Goal: Transaction & Acquisition: Purchase product/service

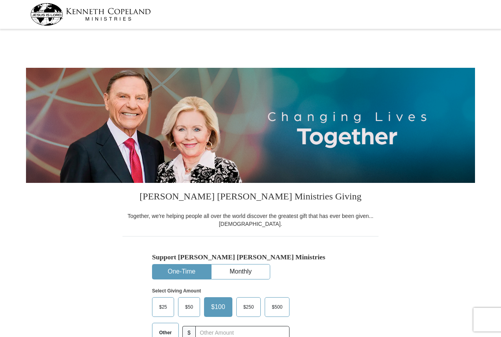
select select "PA"
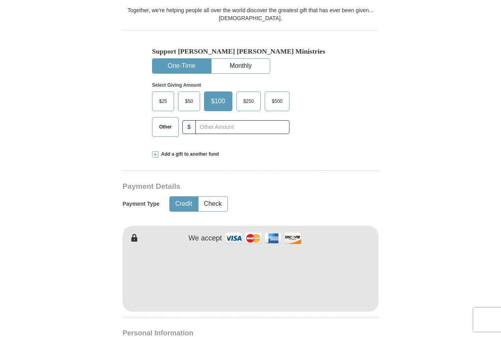
scroll to position [237, 0]
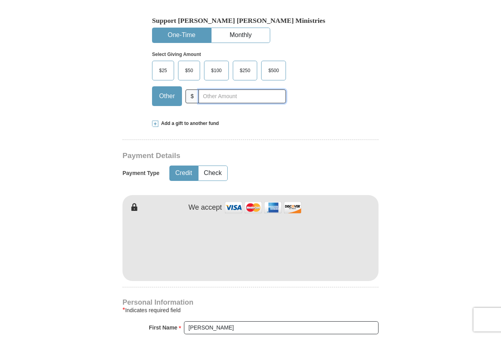
click at [252, 99] on input "text" at bounding box center [243, 96] width 88 height 14
type input "20"
click at [221, 174] on button "Check" at bounding box center [213, 173] width 29 height 15
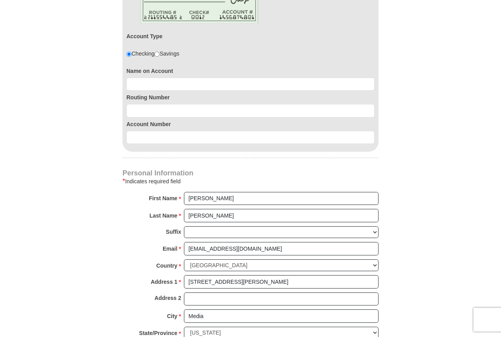
scroll to position [473, 0]
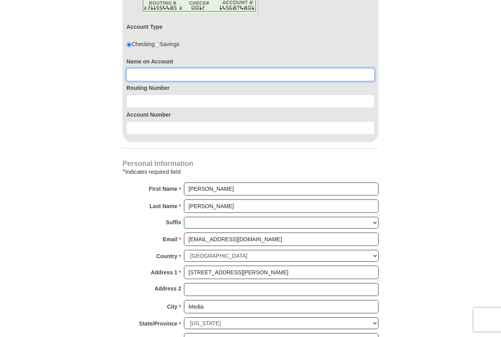
click at [192, 69] on input at bounding box center [251, 74] width 248 height 13
type input "Thomas D Howard"
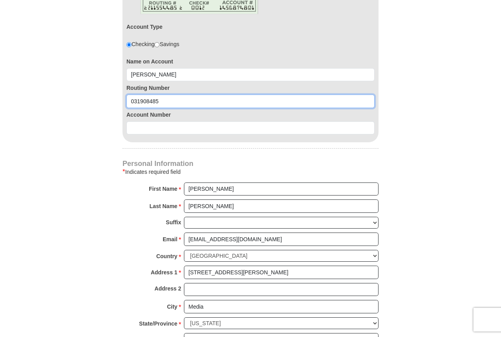
type input "031908485"
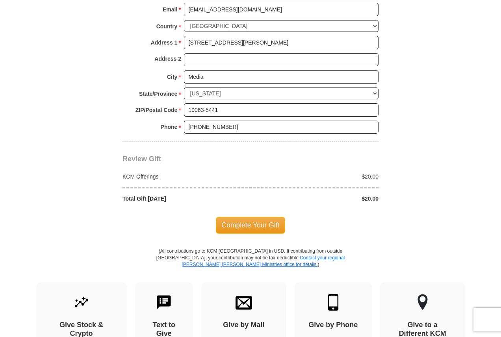
scroll to position [710, 0]
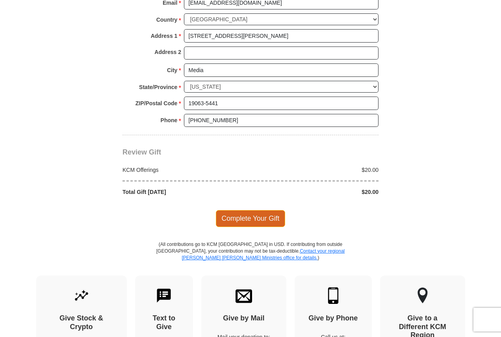
type input "0360154439"
click at [232, 215] on span "Complete Your Gift" at bounding box center [251, 218] width 70 height 17
